Goal: Navigation & Orientation: Go to known website

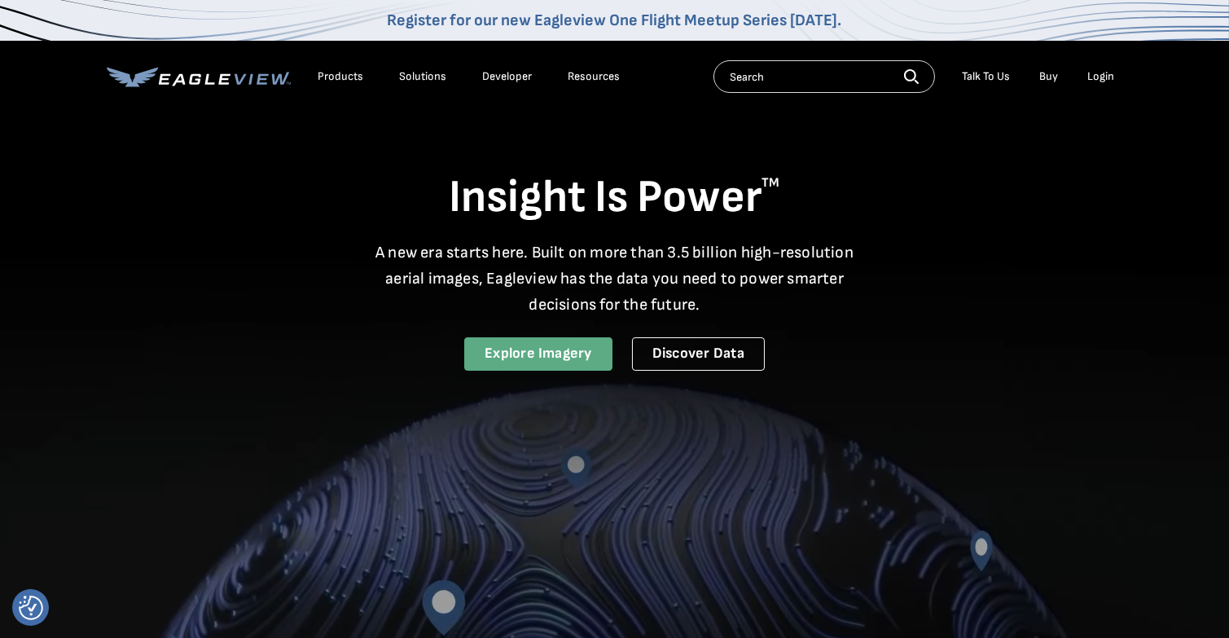
click at [537, 344] on link "Explore Imagery" at bounding box center [538, 353] width 148 height 33
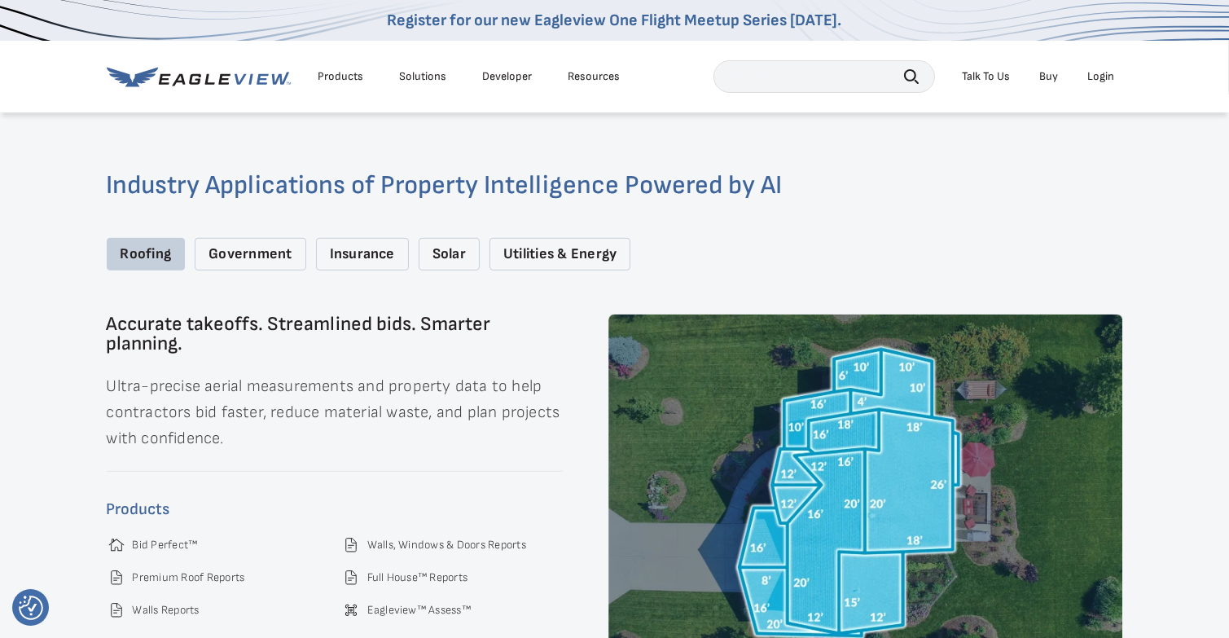
scroll to position [2146, 0]
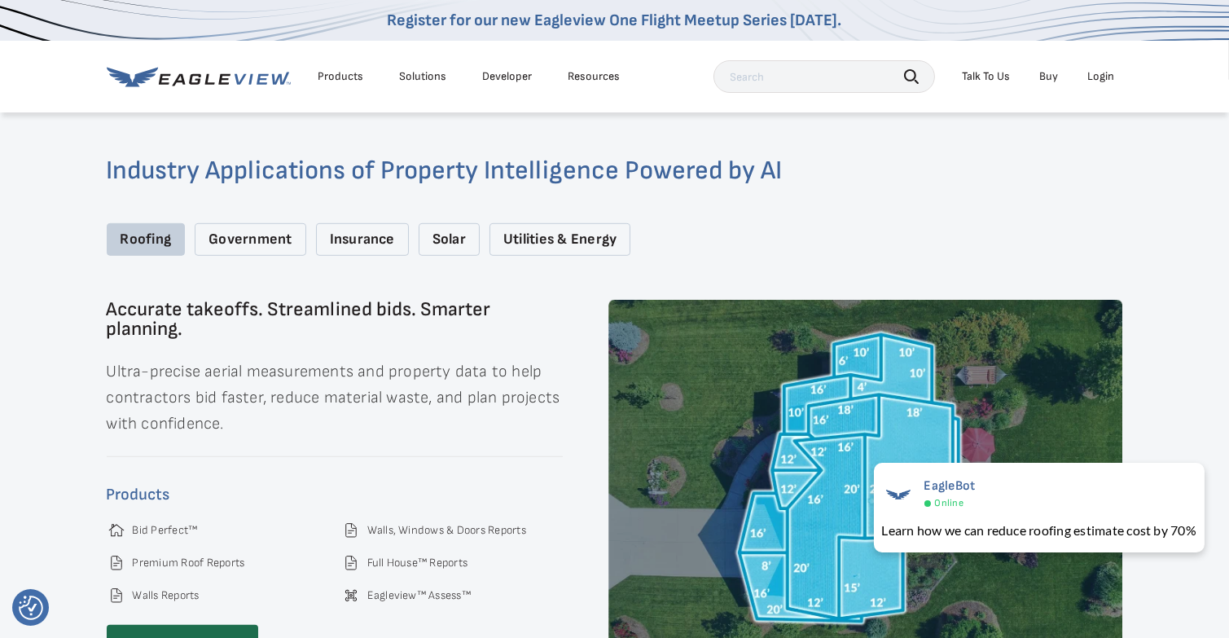
click at [262, 226] on div "Government" at bounding box center [250, 239] width 111 height 33
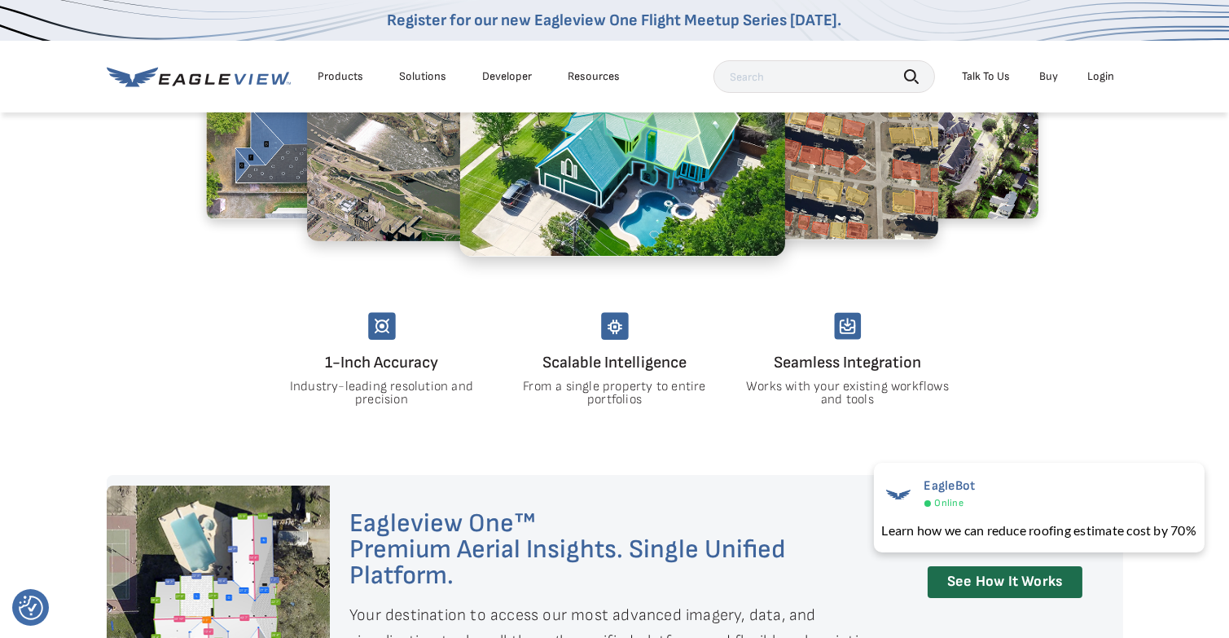
scroll to position [0, 0]
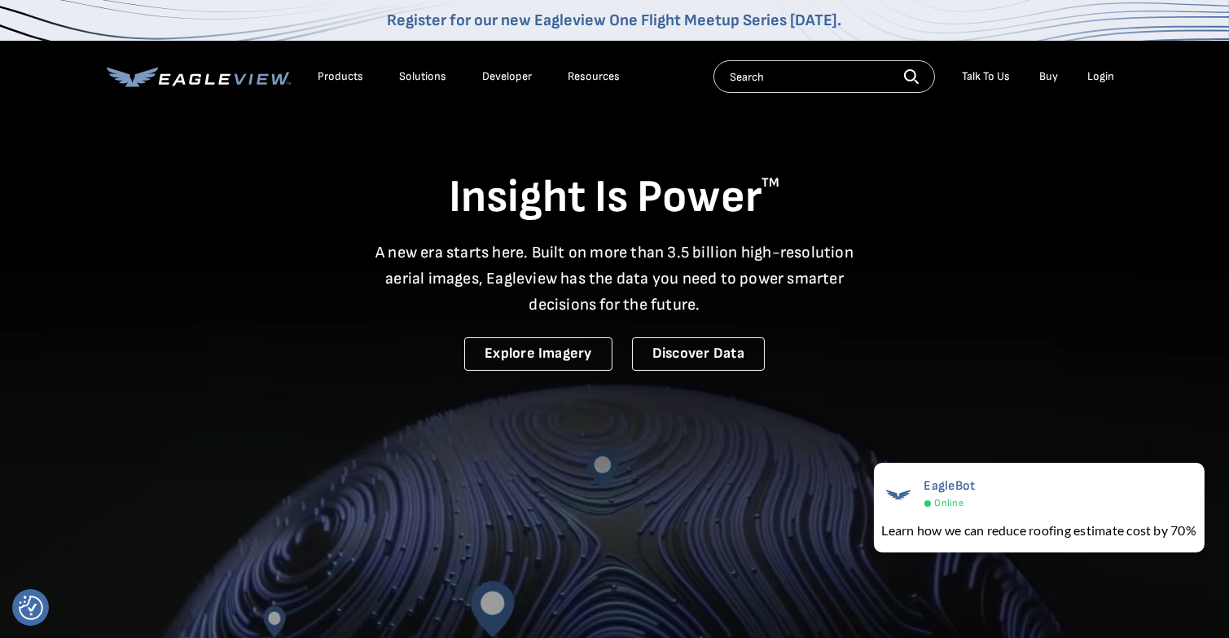
click at [1104, 77] on div "Login" at bounding box center [1101, 76] width 27 height 15
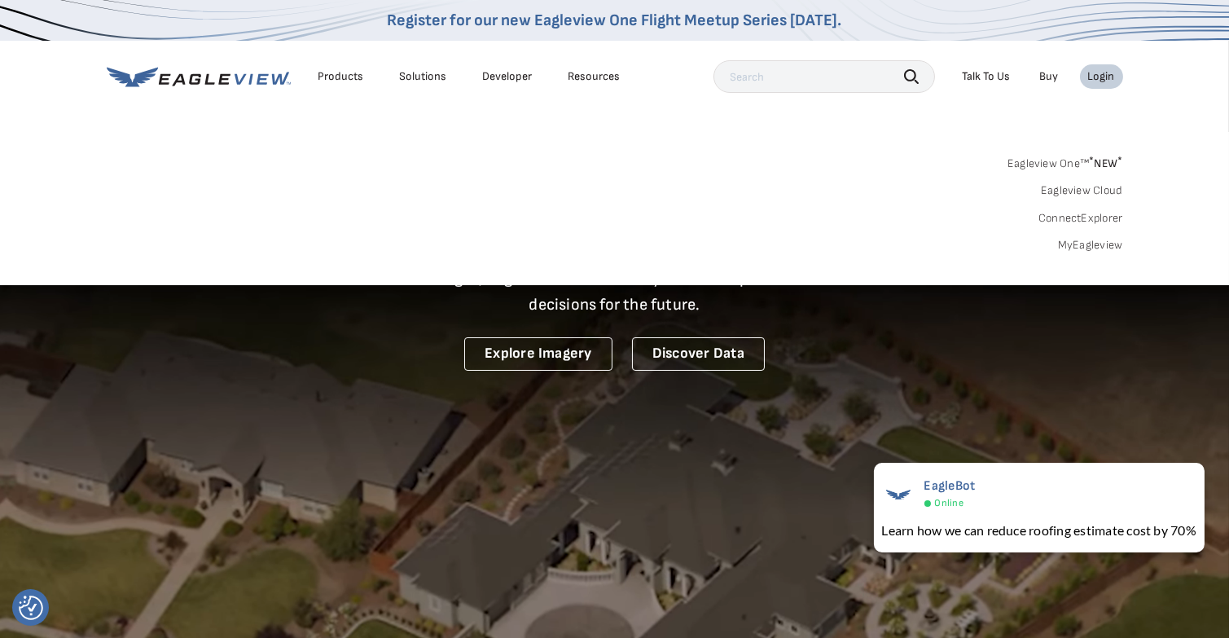
click at [1079, 190] on link "Eagleview Cloud" at bounding box center [1082, 190] width 82 height 15
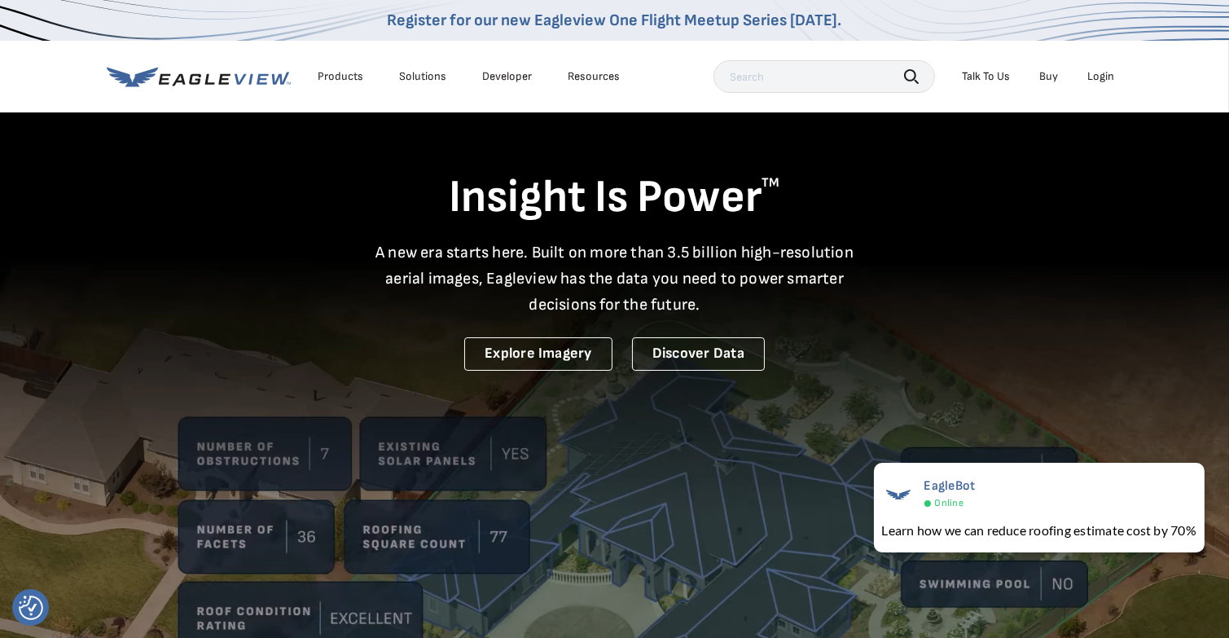
click at [1094, 77] on div "Login" at bounding box center [1101, 76] width 27 height 15
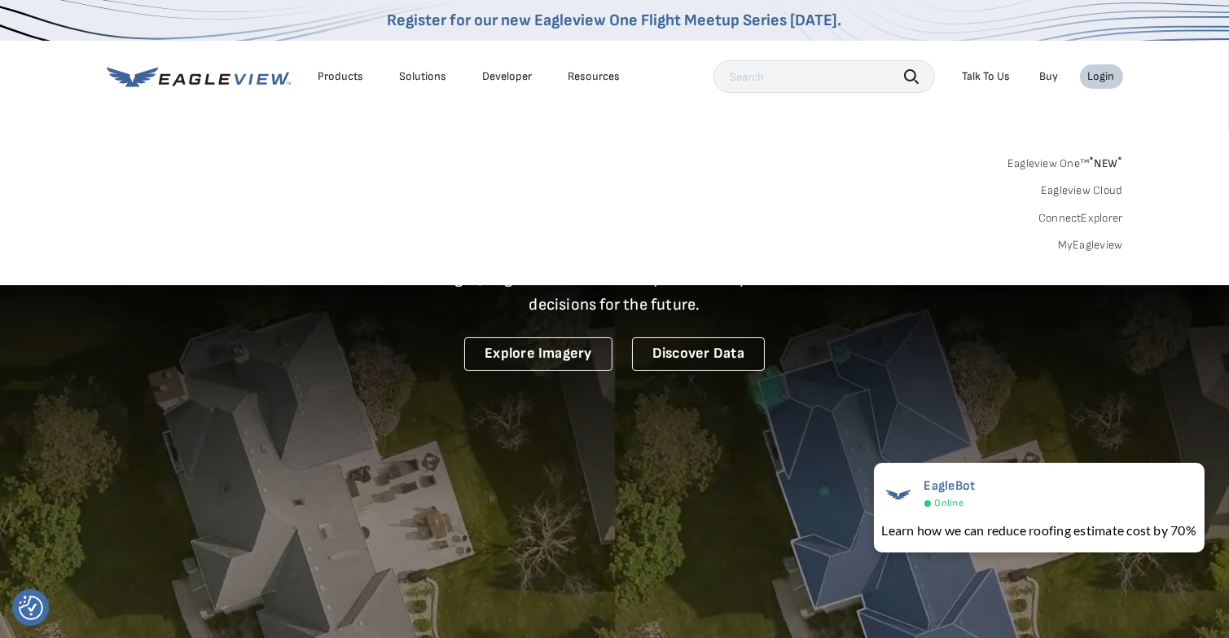
click at [1067, 163] on link "Eagleview One™ * NEW *" at bounding box center [1065, 160] width 116 height 19
